Goal: Task Accomplishment & Management: Manage account settings

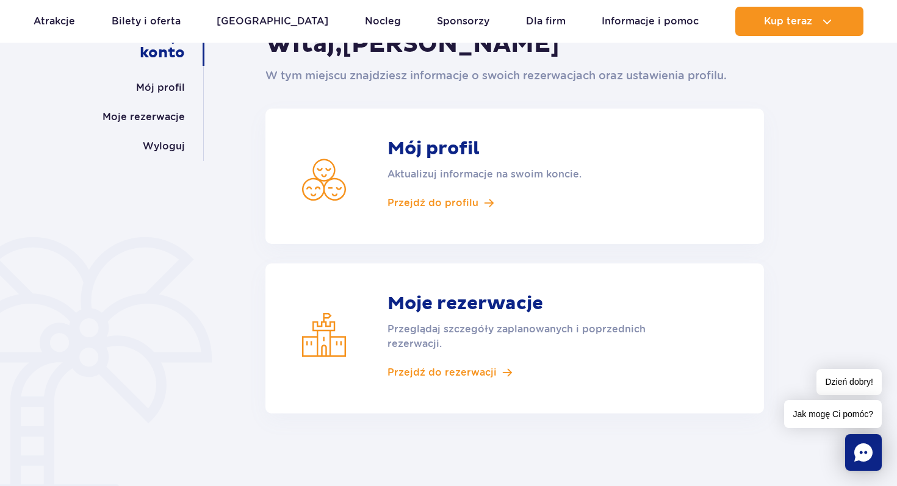
scroll to position [153, 0]
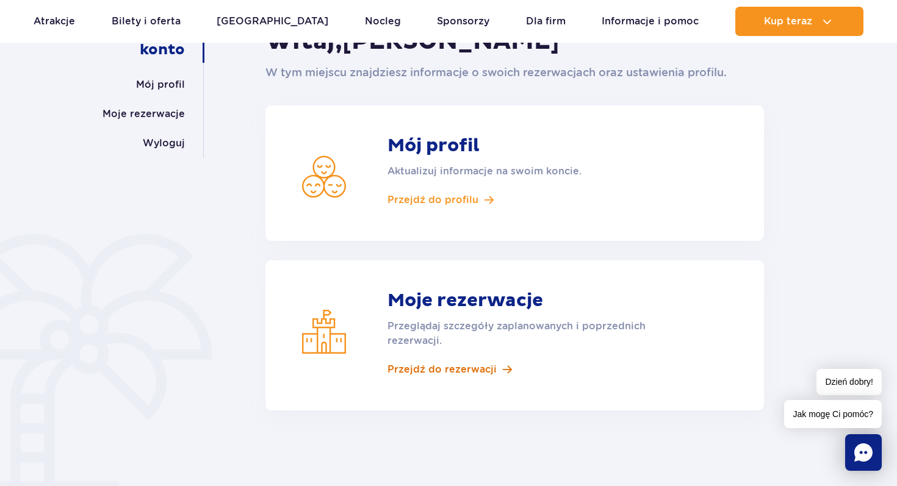
click at [480, 368] on span "Przejdź do rezerwacji" at bounding box center [442, 369] width 109 height 13
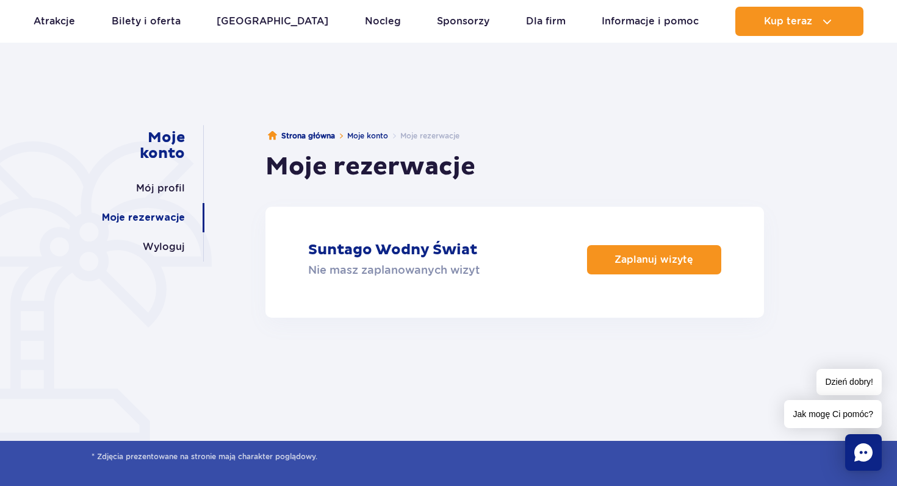
scroll to position [50, 0]
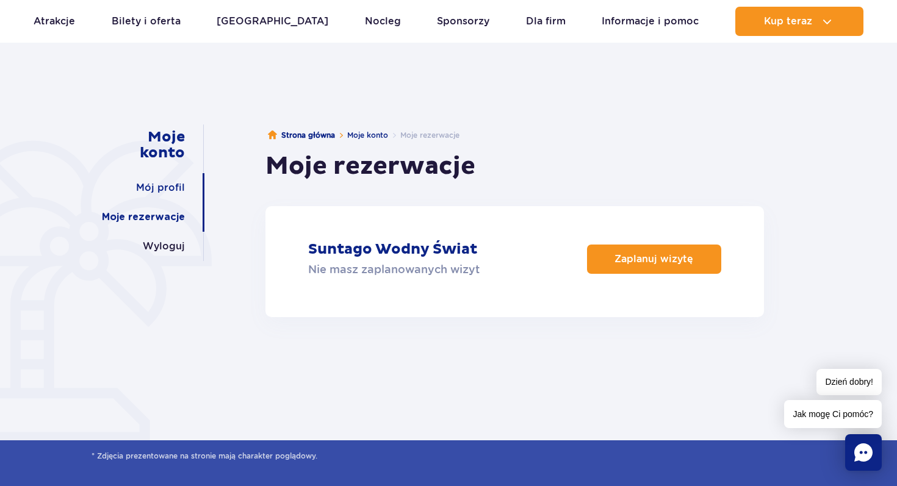
click at [171, 186] on link "Mój profil" at bounding box center [160, 187] width 49 height 29
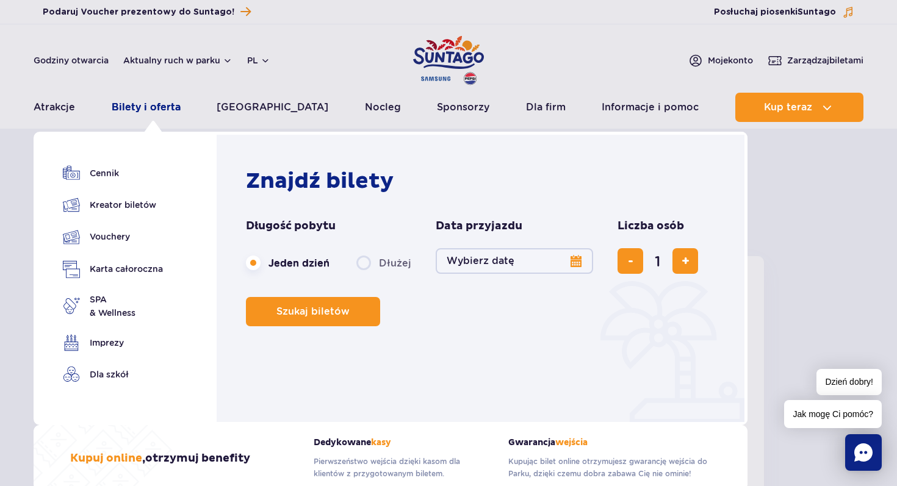
click at [141, 105] on link "Bilety i oferta" at bounding box center [146, 107] width 69 height 29
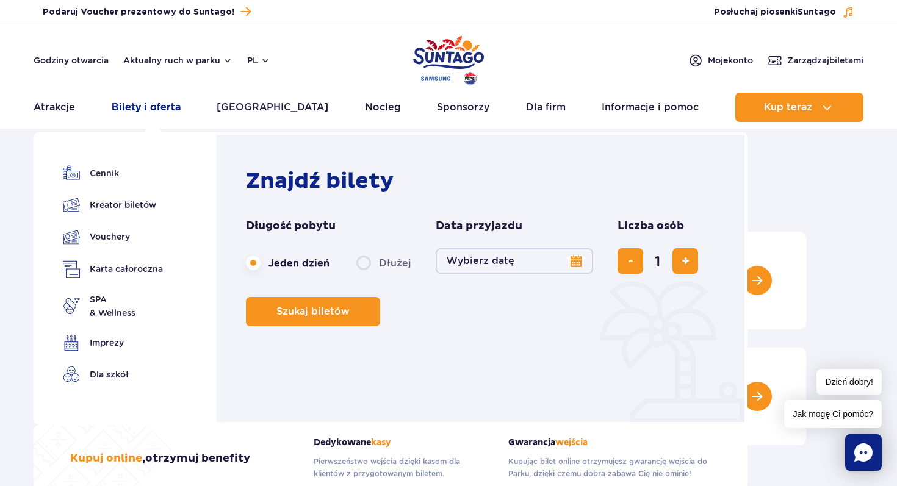
click at [156, 108] on link "Bilety i oferta" at bounding box center [146, 107] width 69 height 29
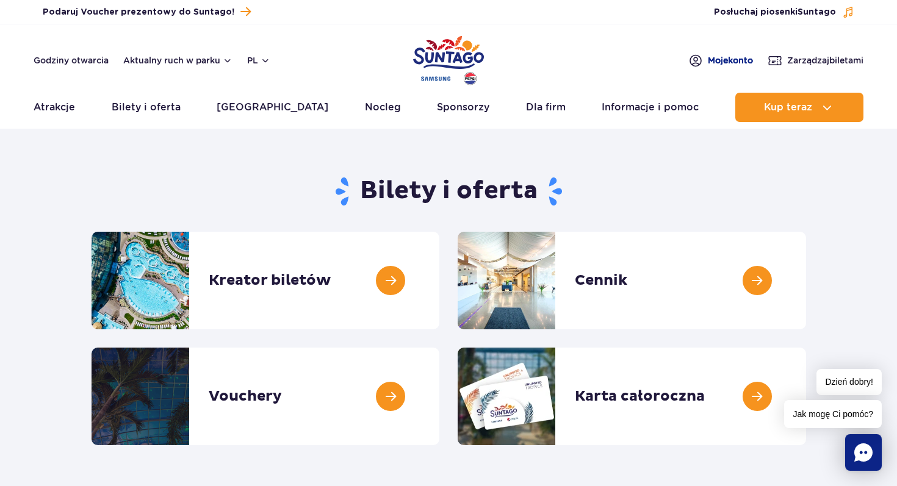
click at [719, 61] on span "Moje konto" at bounding box center [730, 60] width 45 height 12
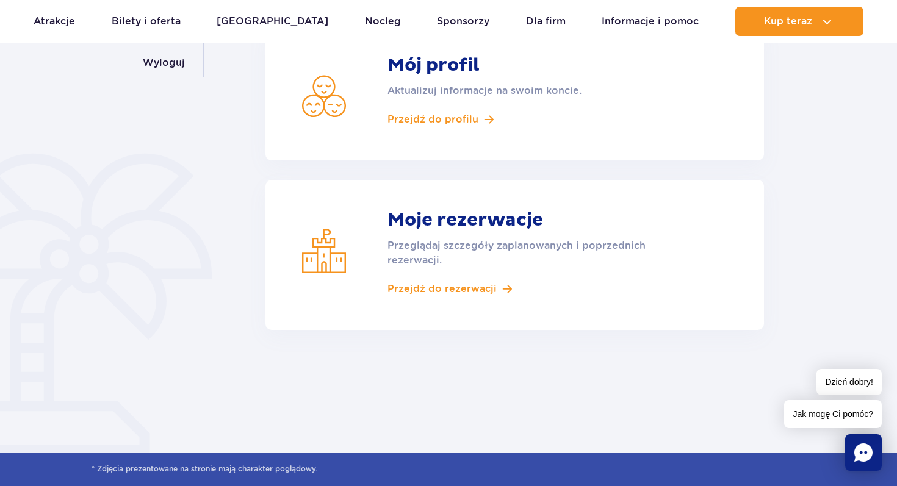
scroll to position [237, 0]
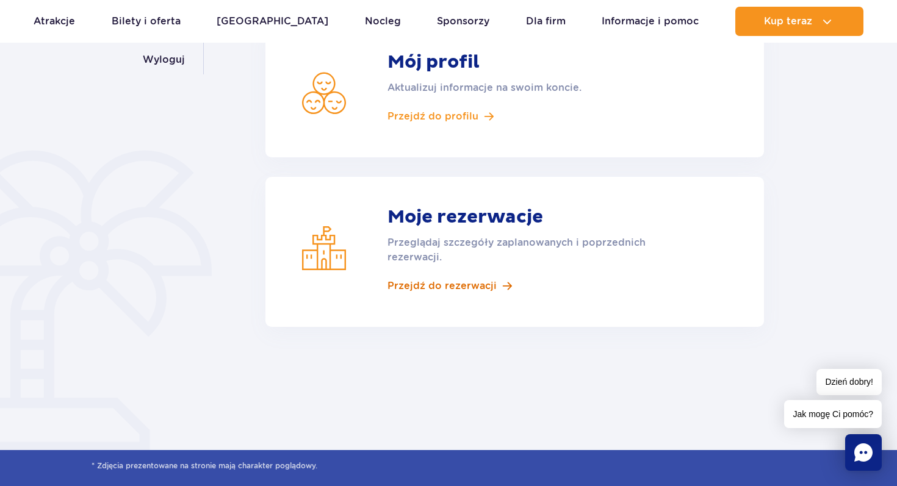
click at [469, 289] on span "Przejdź do rezerwacji" at bounding box center [442, 285] width 109 height 13
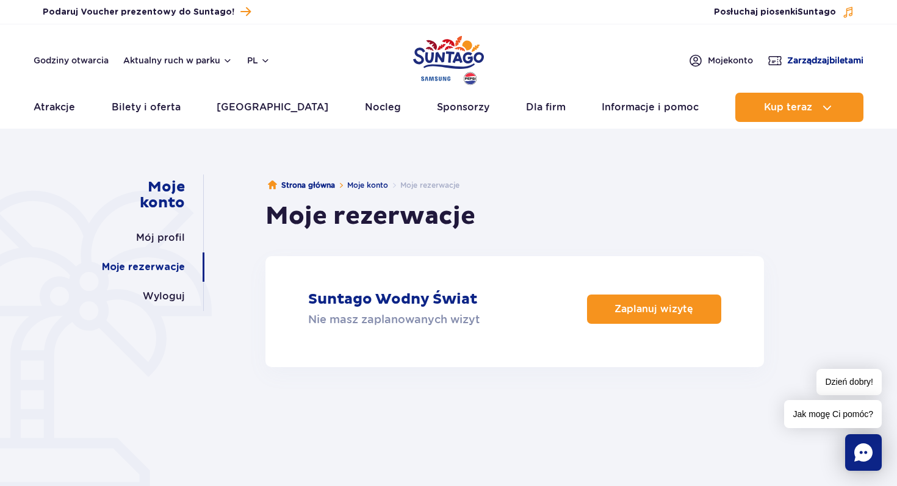
click at [817, 59] on span "Zarządzaj biletami" at bounding box center [825, 60] width 76 height 12
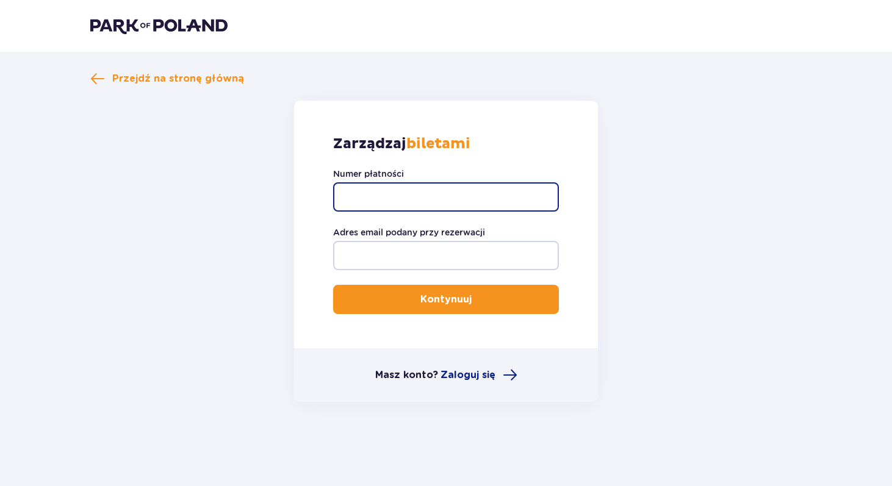
click at [383, 196] on input "Numer płatności" at bounding box center [446, 196] width 226 height 29
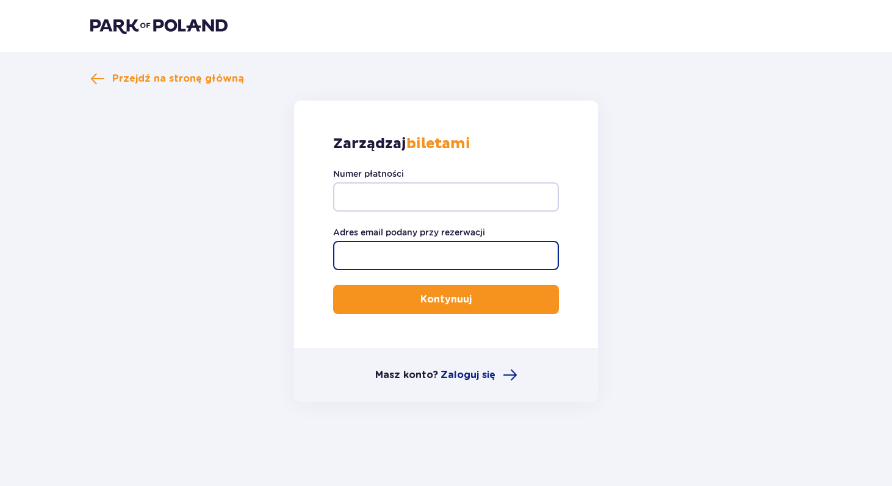
click at [385, 258] on input "Adres email podany przy rezerwacji" at bounding box center [446, 255] width 226 height 29
type input "nicolasheslouis@gmail.com"
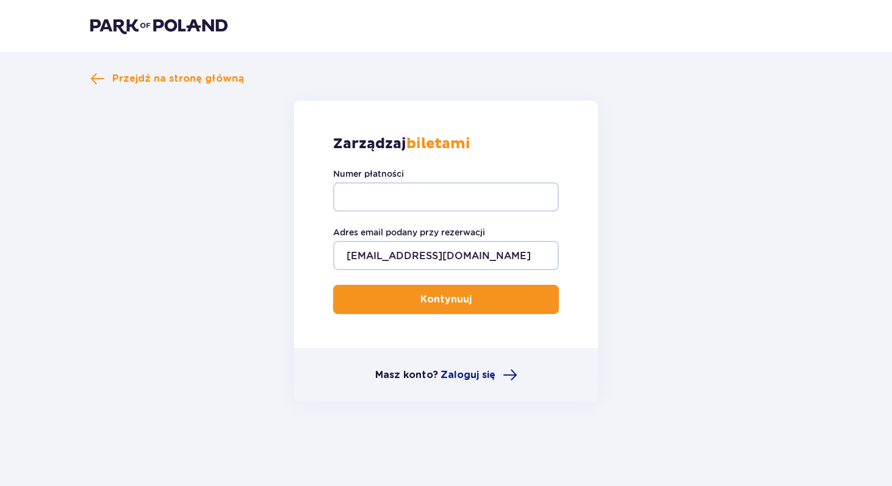
click at [441, 296] on p "Kontynuuj" at bounding box center [445, 299] width 51 height 13
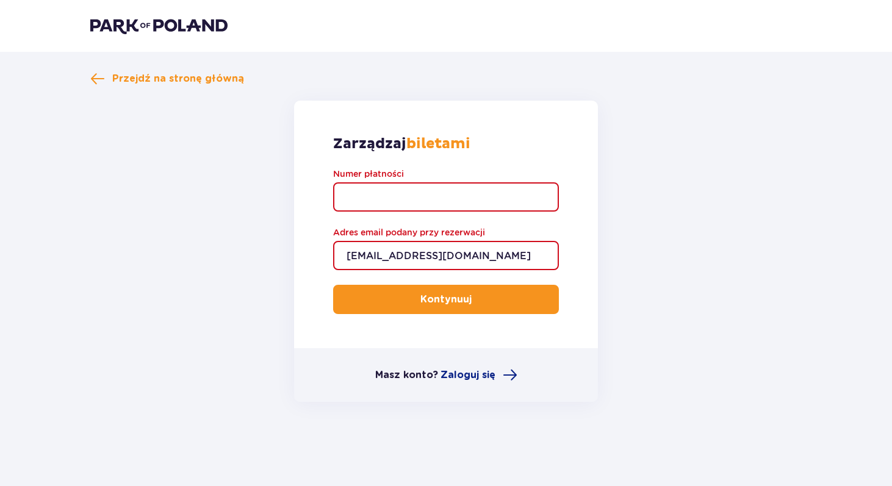
click at [370, 196] on input "Numer płatności" at bounding box center [446, 196] width 226 height 29
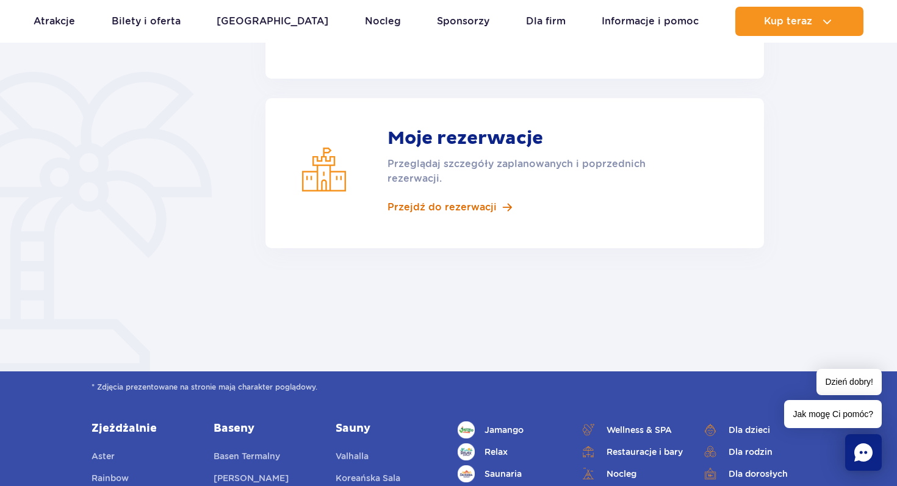
click at [438, 209] on span "Przejdź do rezerwacji" at bounding box center [442, 207] width 109 height 13
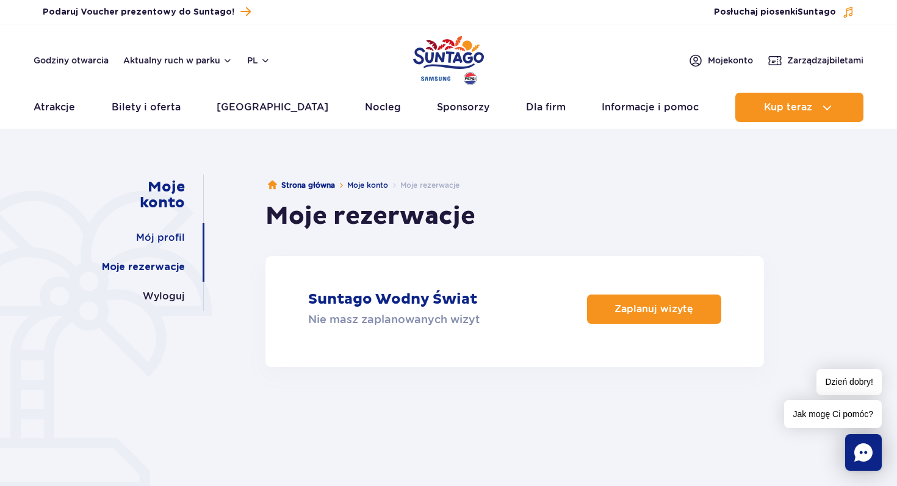
click at [164, 237] on link "Mój profil" at bounding box center [160, 237] width 49 height 29
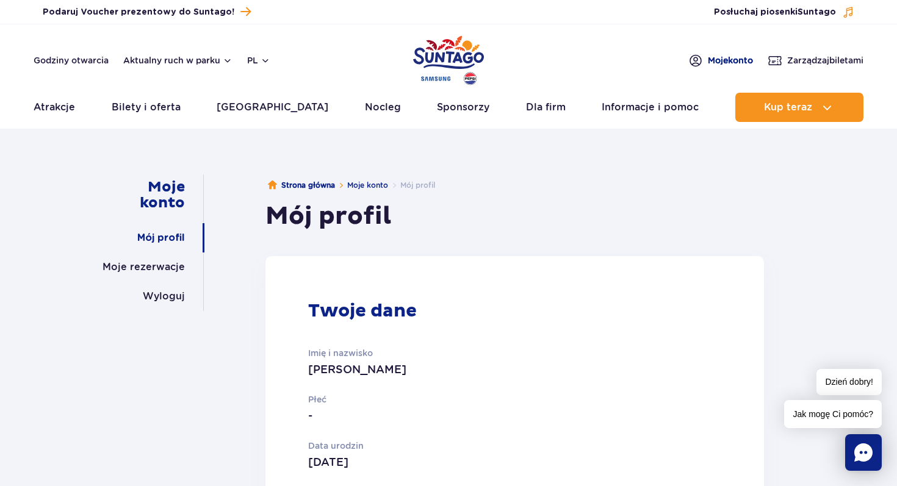
click at [714, 67] on link "Moje konto" at bounding box center [720, 60] width 65 height 15
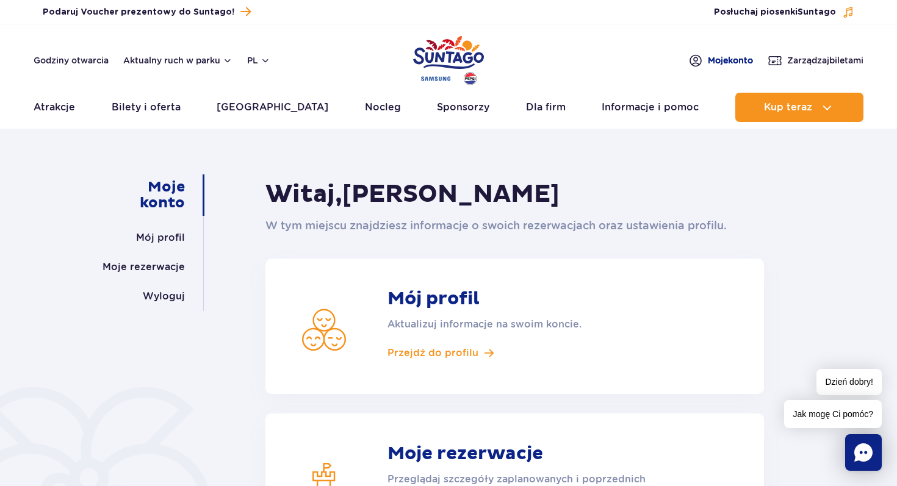
click at [723, 56] on span "Moje konto" at bounding box center [730, 60] width 45 height 12
